Goal: Transaction & Acquisition: Purchase product/service

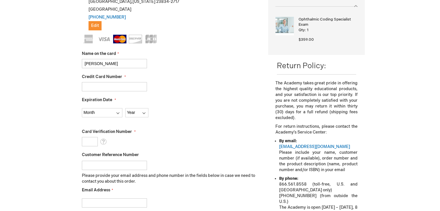
type input "[CREDIT_CARD_NUMBER]"
click at [115, 111] on select "Month [DATE] - [DATE] - [DATE] - [DATE] - [DATE] - [DATE] - [DATE] - [DATE] - […" at bounding box center [102, 112] width 41 height 9
select select "7"
click at [134, 111] on select "Year 2025 2026 2027 2028 2029 2030 2031 2032 2033 2034 2035" at bounding box center [136, 112] width 23 height 9
select select "2028"
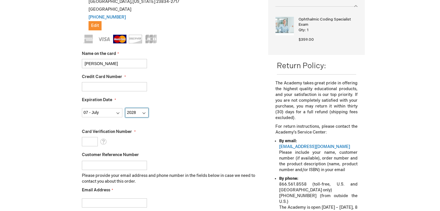
click at [125, 108] on select "Year 2025 2026 2027 2028 2029 2030 2031 2032 2033 2034 2035" at bounding box center [136, 112] width 23 height 9
click at [84, 137] on input "Card Verification Number" at bounding box center [90, 141] width 16 height 9
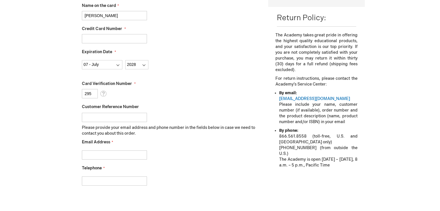
scroll to position [195, 0]
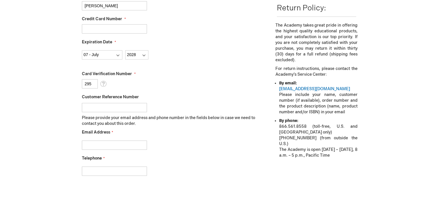
type input "295"
click at [119, 144] on input "Email Address" at bounding box center [114, 145] width 65 height 9
type input "bonzeyejj@hotmail.com"
click at [107, 170] on input "Telephone" at bounding box center [114, 171] width 65 height 9
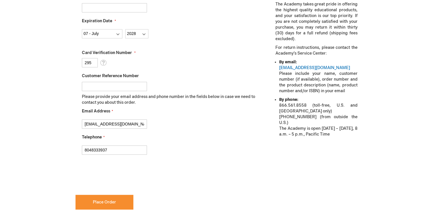
scroll to position [253, 0]
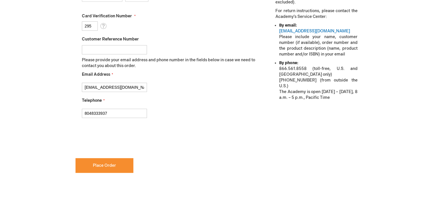
type input "8048333937"
checkbox input "true"
click at [109, 165] on span "Place Order" at bounding box center [104, 165] width 23 height 5
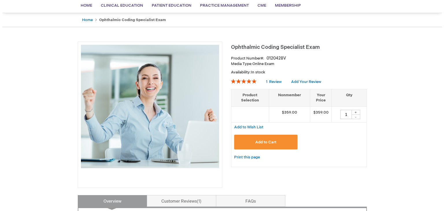
scroll to position [58, 0]
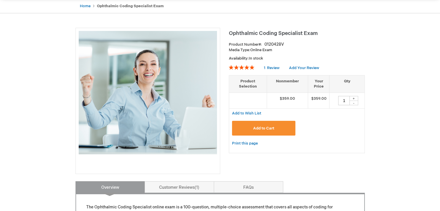
click at [258, 129] on span "Add to Cart" at bounding box center [263, 128] width 21 height 5
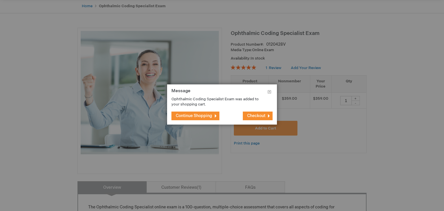
click at [256, 116] on span "Checkout" at bounding box center [256, 115] width 18 height 5
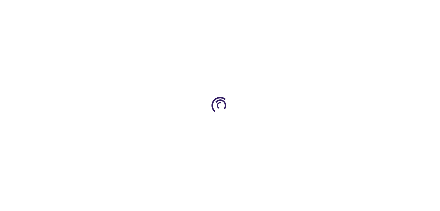
select select "US"
select select "61"
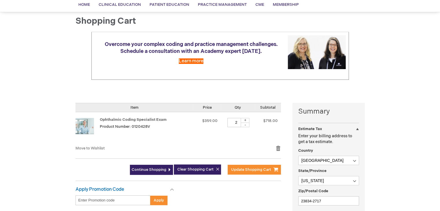
scroll to position [58, 0]
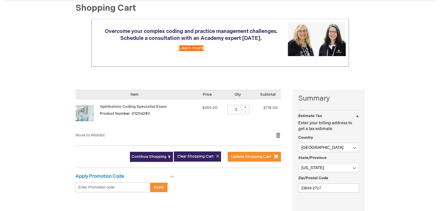
click at [244, 113] on div "-" at bounding box center [245, 112] width 9 height 5
type input "1"
click at [251, 155] on span "Update Shopping Cart" at bounding box center [251, 157] width 40 height 5
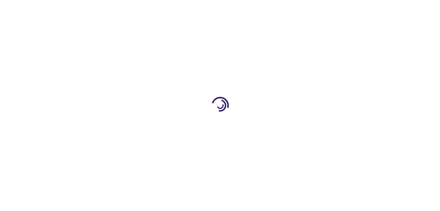
select select "US"
select select "61"
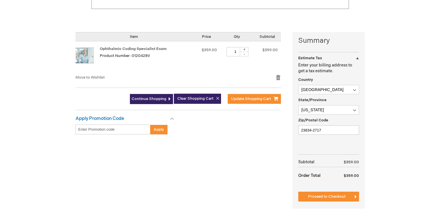
scroll to position [145, 0]
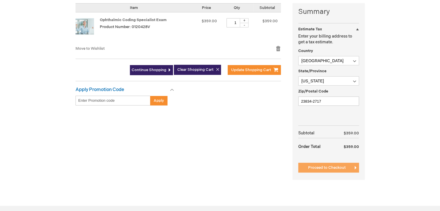
click at [334, 166] on span "Proceed to Checkout" at bounding box center [327, 168] width 38 height 5
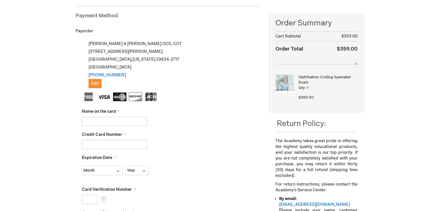
click at [122, 118] on input "Name on the card" at bounding box center [114, 121] width 65 height 9
type input "Joyce Sexton Taylor"
click at [112, 144] on input "Credit Card Number" at bounding box center [114, 144] width 65 height 9
type input "5213331429934822"
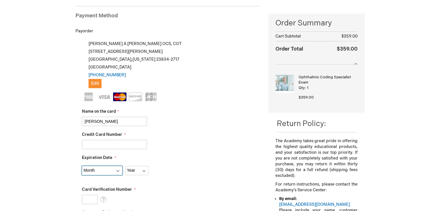
click at [119, 170] on select "Month 01 - January 02 - February 03 - March 04 - April 05 - May 06 - June 07 - …" at bounding box center [102, 170] width 41 height 9
select select "7"
click at [82, 166] on select "Month 01 - January 02 - February 03 - March 04 - April 05 - May 06 - June 07 - …" at bounding box center [102, 170] width 41 height 9
click at [143, 172] on select "Year 2025 2026 2027 2028 2029 2030 2031 2032 2033 2034 2035" at bounding box center [136, 170] width 23 height 9
select select "2028"
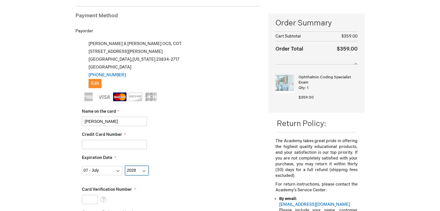
click at [125, 166] on select "Year 2025 2026 2027 2028 2029 2030 2031 2032 2033 2034 2035" at bounding box center [136, 170] width 23 height 9
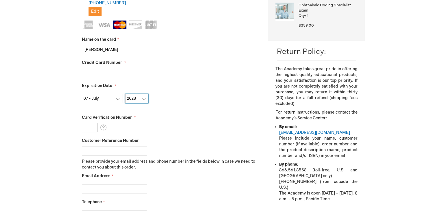
scroll to position [166, 0]
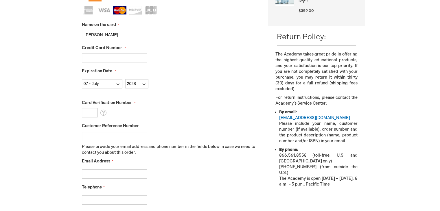
click at [88, 111] on input "Card Verification Number" at bounding box center [90, 112] width 16 height 9
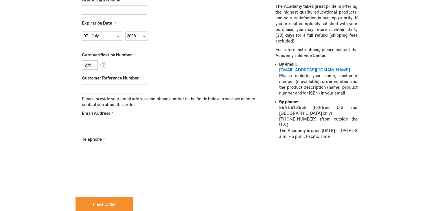
scroll to position [224, 0]
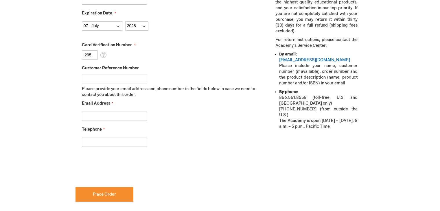
type input "295"
click at [110, 116] on input "Email Address" at bounding box center [114, 116] width 65 height 9
type input "bonzeyejj@hotmail.com"
click at [104, 145] on input "Telephone" at bounding box center [114, 142] width 65 height 9
type input "8048333937"
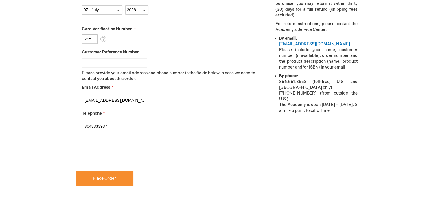
scroll to position [253, 0]
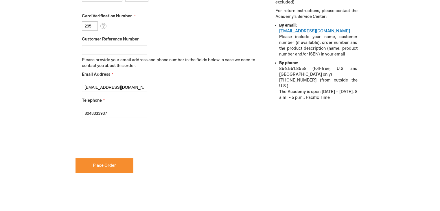
checkbox input "true"
click at [105, 165] on span "Place Order" at bounding box center [104, 165] width 23 height 5
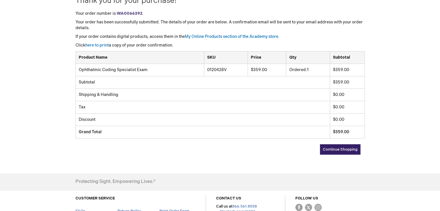
scroll to position [116, 0]
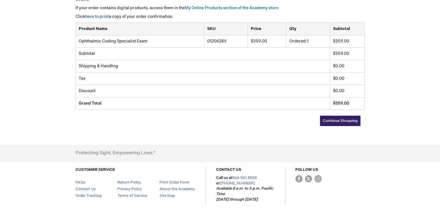
click at [338, 122] on span "Continue Shopping" at bounding box center [340, 121] width 35 height 5
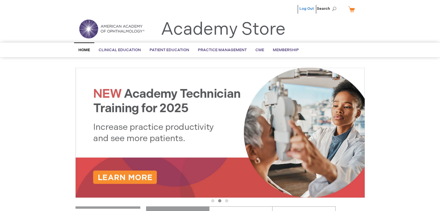
click at [306, 7] on link "Log Out" at bounding box center [306, 8] width 14 height 5
